Goal: Task Accomplishment & Management: Manage account settings

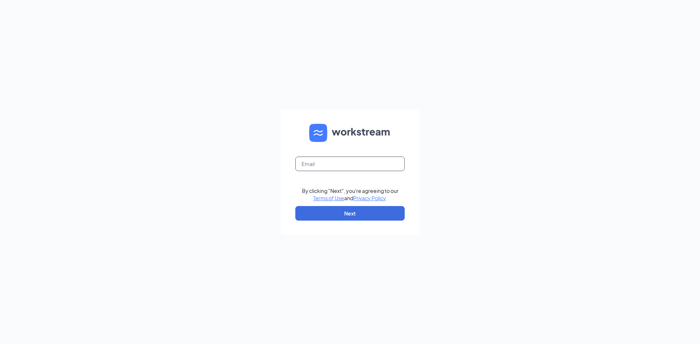
click at [377, 164] on input "text" at bounding box center [349, 164] width 109 height 15
drag, startPoint x: 375, startPoint y: 162, endPoint x: 541, endPoint y: 208, distance: 172.1
click at [549, 222] on div "[EMAIL_ADDRESS][DOMAIN_NAME]\ By clicking "Next", you're agreeing to our Terms …" at bounding box center [350, 172] width 700 height 344
type input "[EMAIL_ADDRESS][DOMAIN_NAME]"
click at [395, 206] on button "Next" at bounding box center [349, 213] width 109 height 15
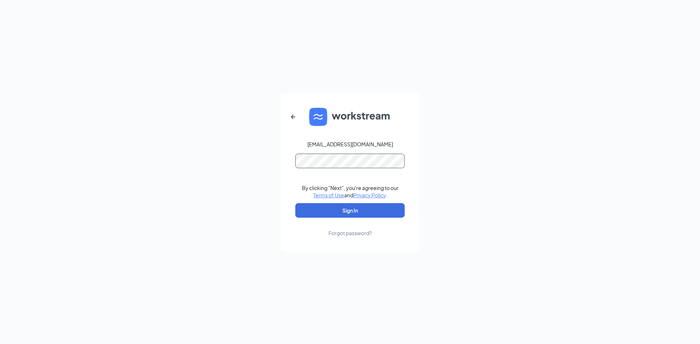
click at [295, 203] on button "Sign In" at bounding box center [349, 210] width 109 height 15
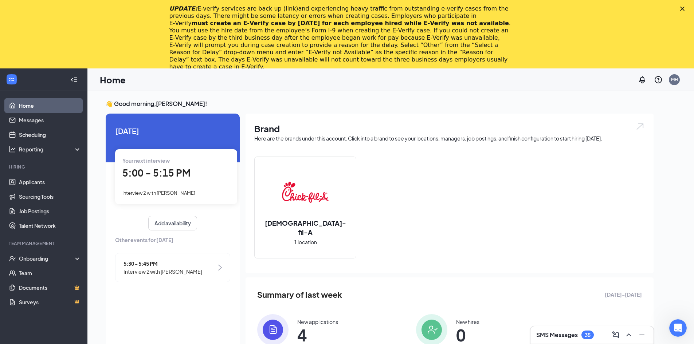
click at [685, 8] on polygon "Close" at bounding box center [683, 9] width 4 height 4
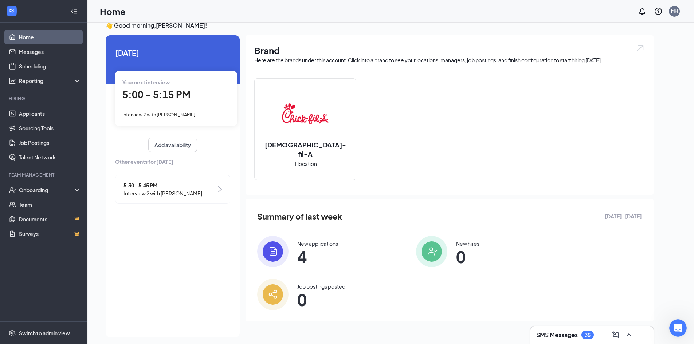
scroll to position [15, 0]
